Goal: Find specific page/section: Find specific page/section

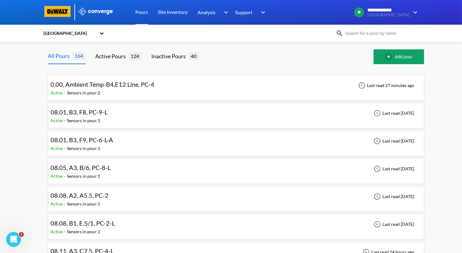
click at [402, 29] on div "[GEOGRAPHIC_DATA]" at bounding box center [231, 33] width 376 height 14
click at [395, 30] on input at bounding box center [380, 33] width 75 height 7
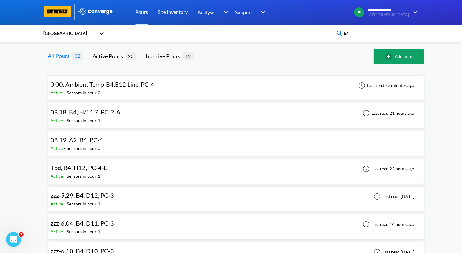
click at [346, 33] on input "b4" at bounding box center [380, 33] width 75 height 7
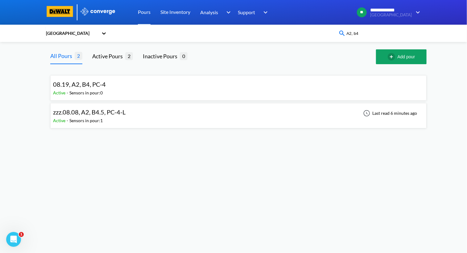
type input "A2, b4"
drag, startPoint x: 390, startPoint y: 33, endPoint x: 337, endPoint y: 32, distance: 53.4
click at [337, 32] on div "CMH Terminal A2, b4" at bounding box center [233, 33] width 376 height 14
